Goal: Transaction & Acquisition: Purchase product/service

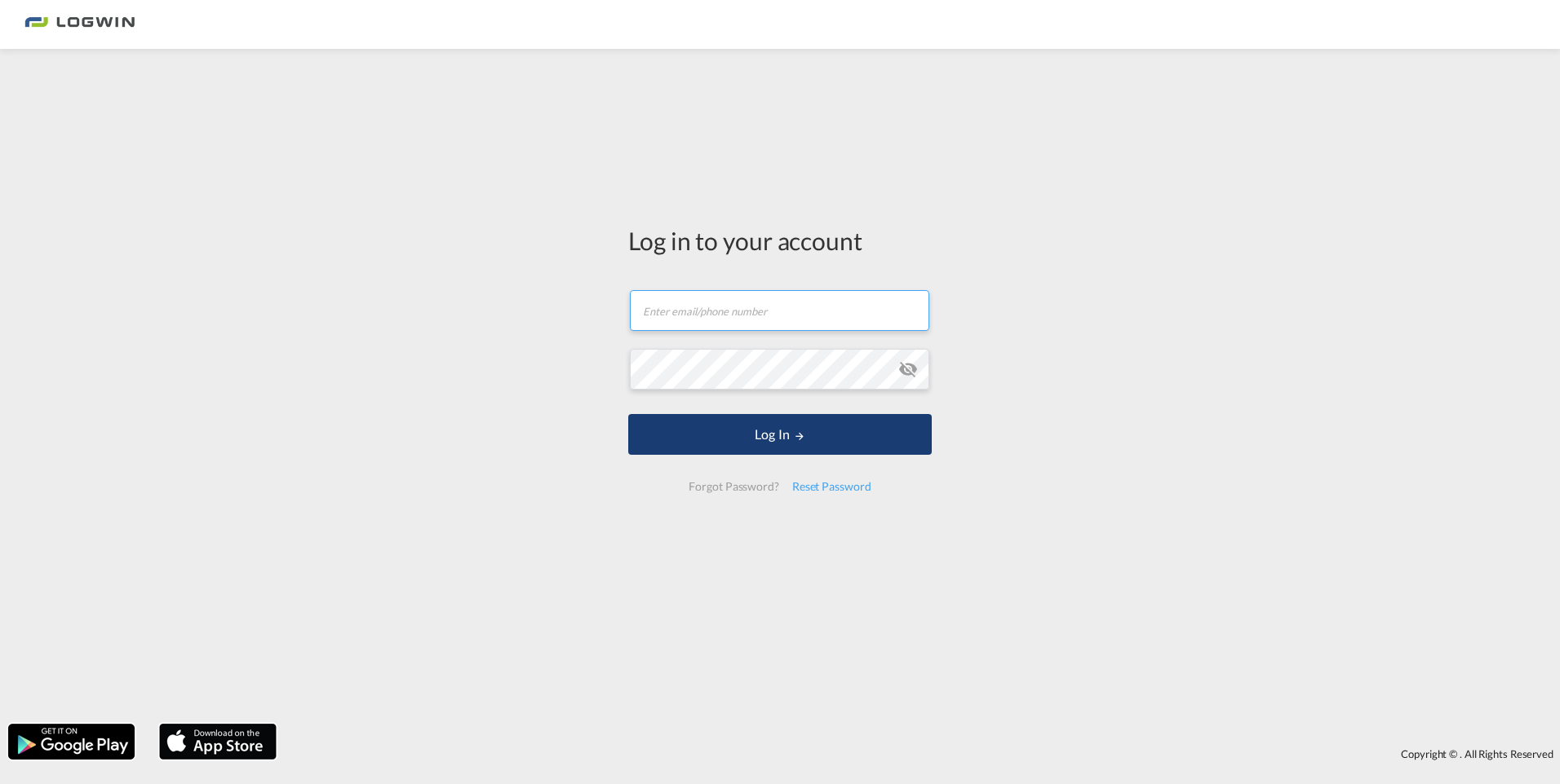
type input "[EMAIL_ADDRESS][DOMAIN_NAME]"
click at [788, 437] on button "Log In" at bounding box center [780, 435] width 303 height 41
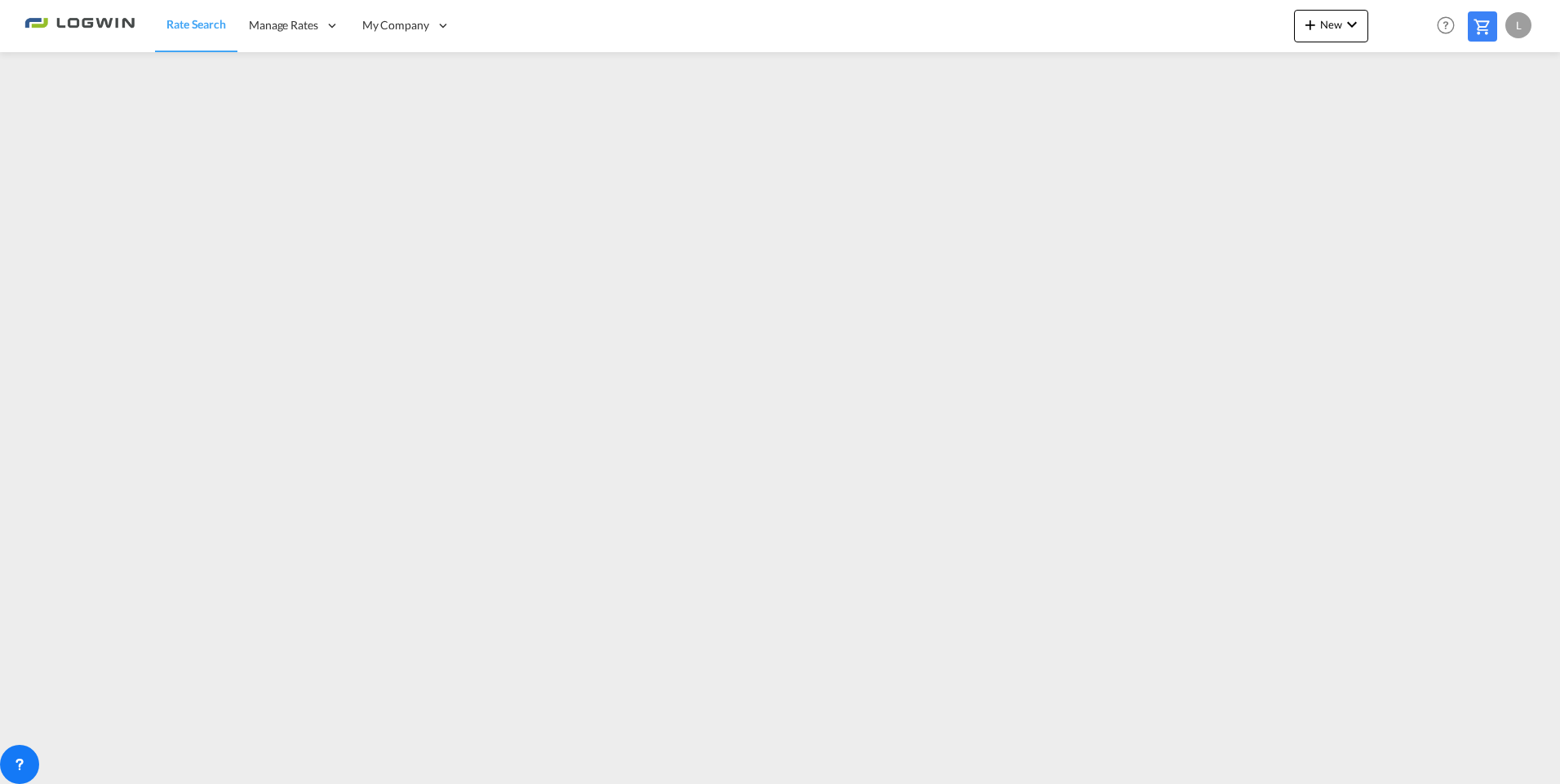
click at [1479, 31] on md-icon at bounding box center [1482, 26] width 20 height 20
